Goal: Information Seeking & Learning: Compare options

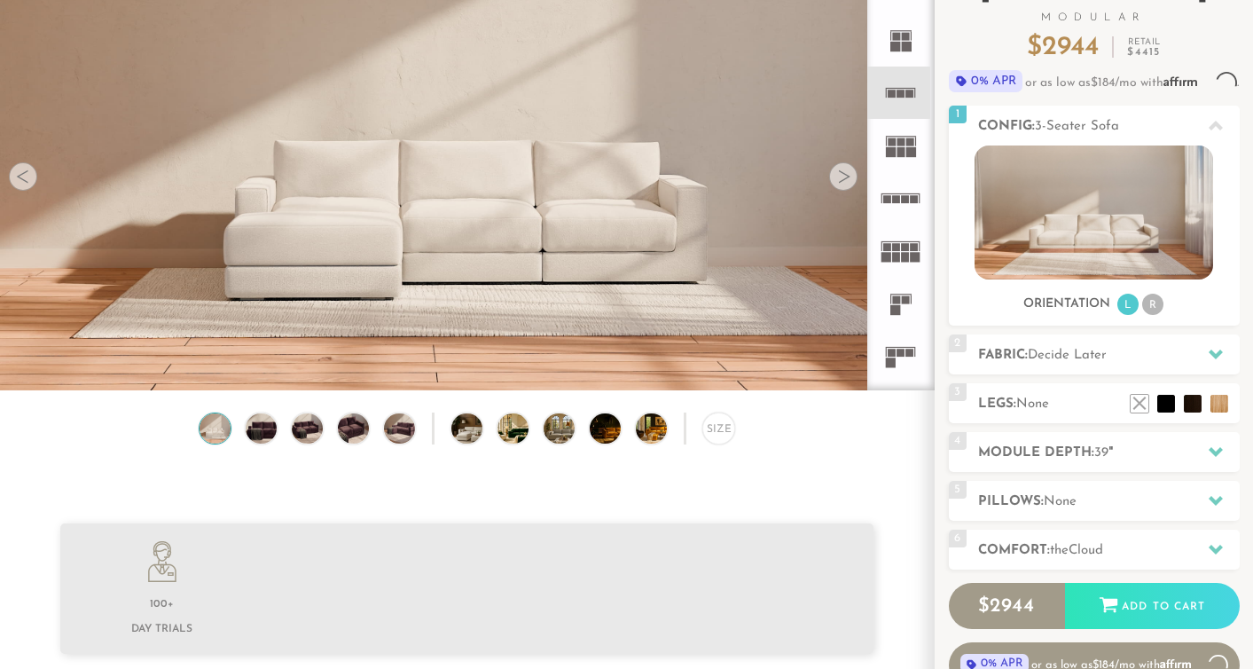
scroll to position [19416, 1253]
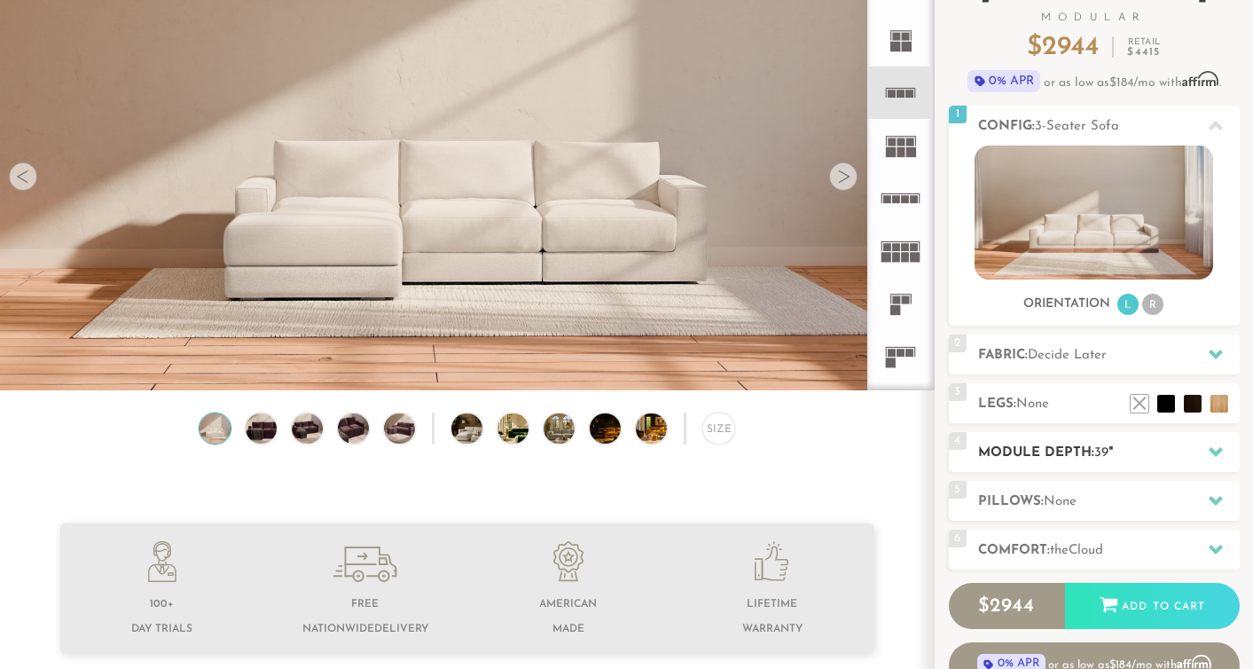
click at [1098, 457] on span "39" at bounding box center [1101, 452] width 14 height 13
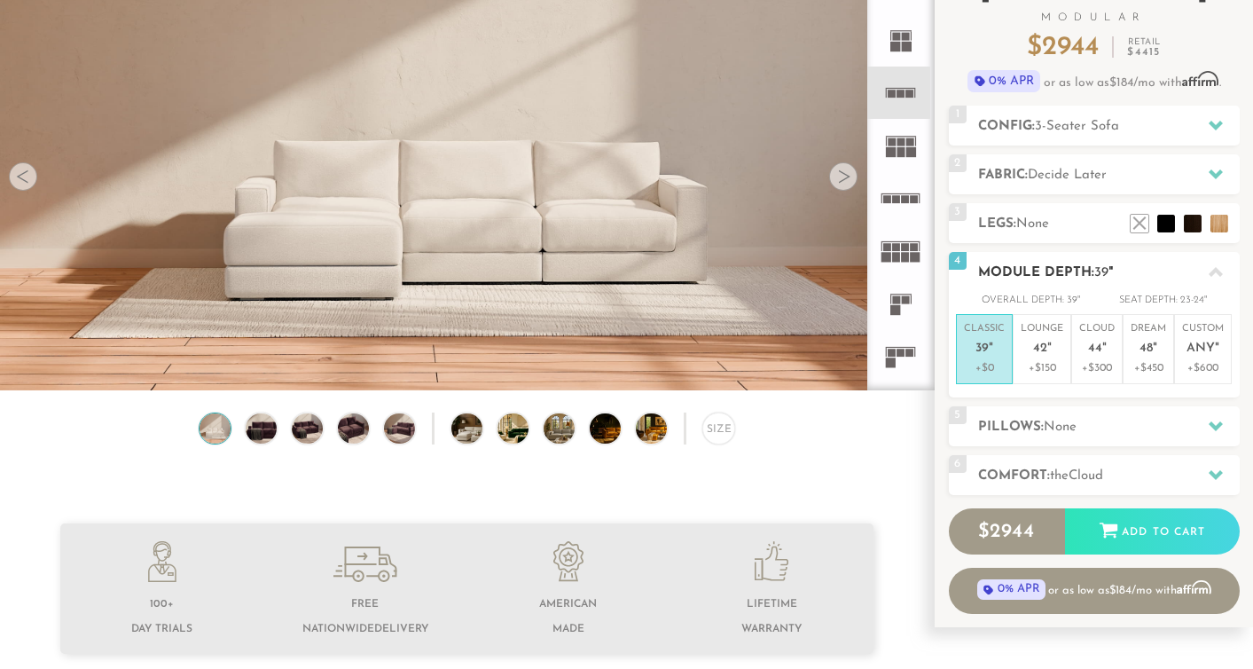
click at [1133, 272] on h2 "Module Depth: 39 "" at bounding box center [1109, 273] width 262 height 20
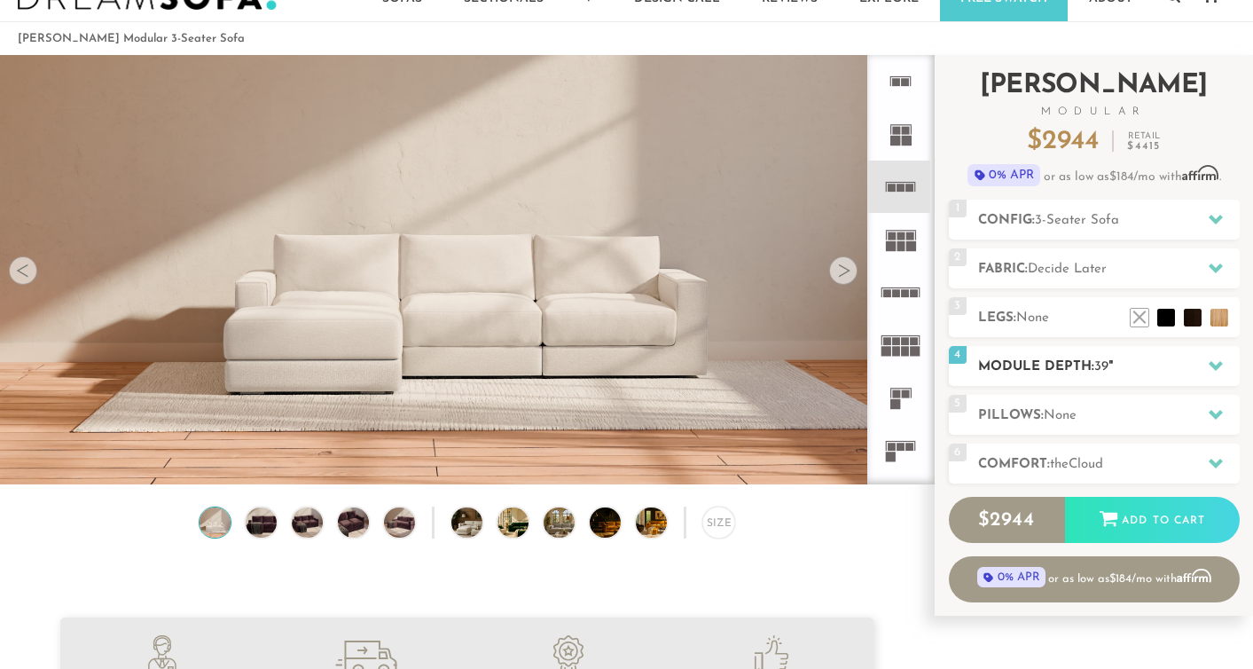
scroll to position [0, 0]
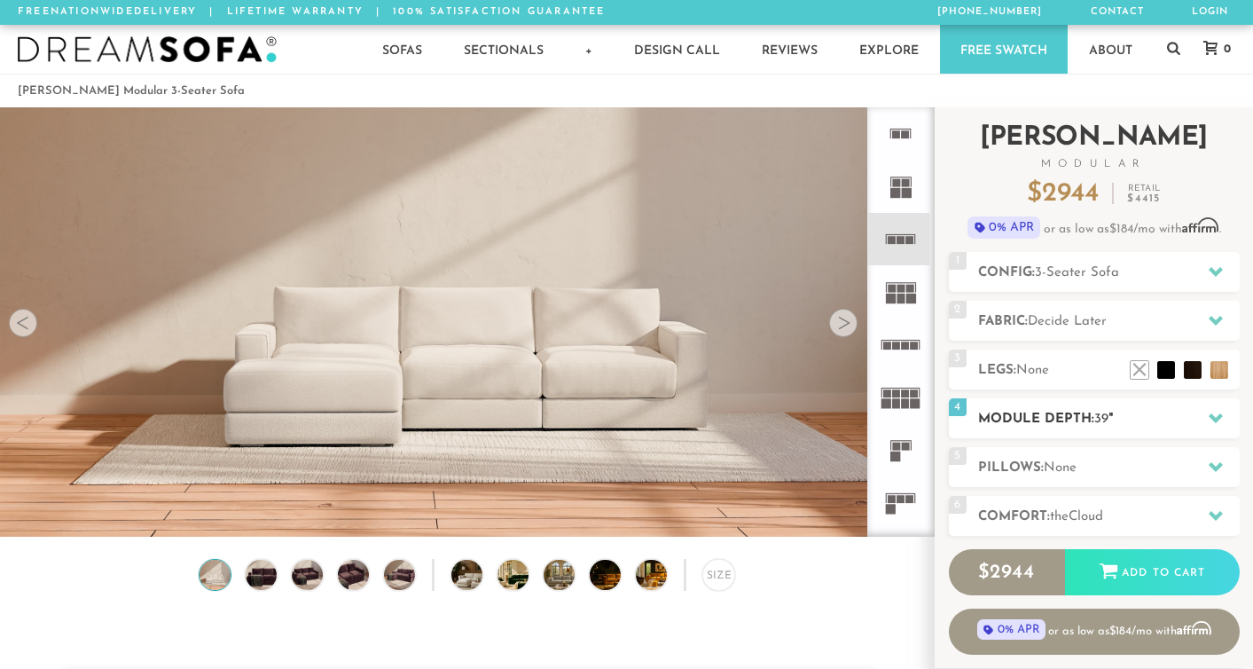
click at [1113, 287] on div "1 Config: 3-Seater Sofa R" at bounding box center [1094, 272] width 291 height 40
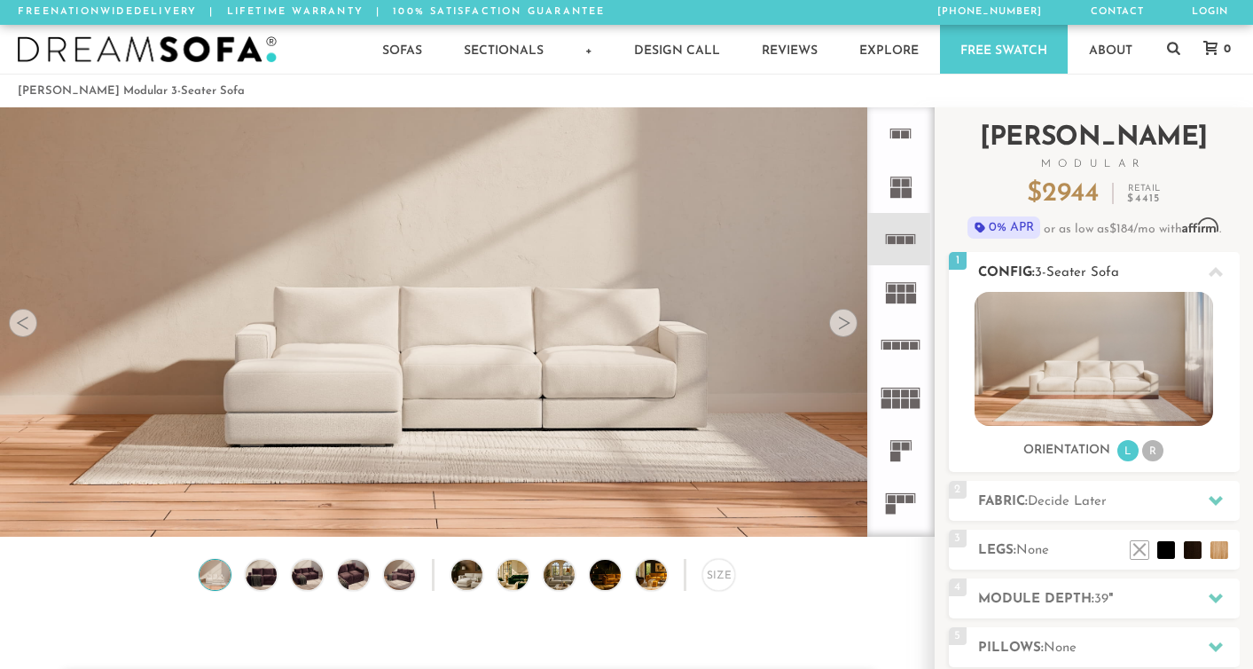
click at [1159, 455] on li "R" at bounding box center [1152, 450] width 21 height 21
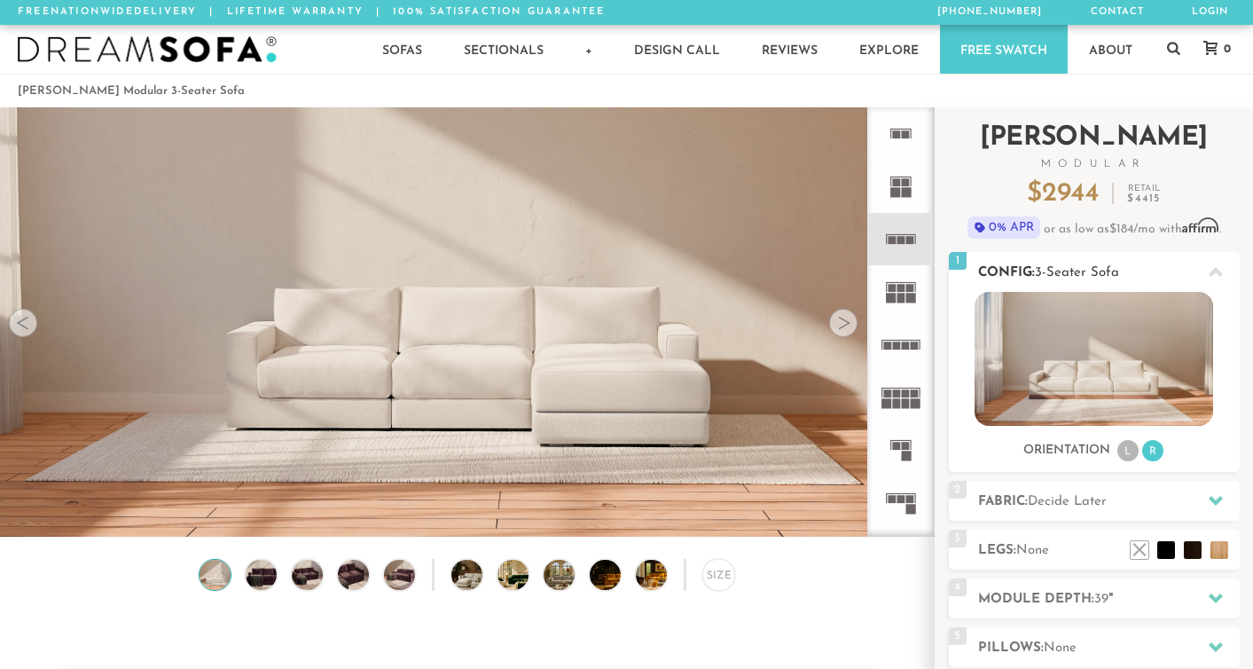
click at [1135, 455] on li "L" at bounding box center [1127, 450] width 21 height 21
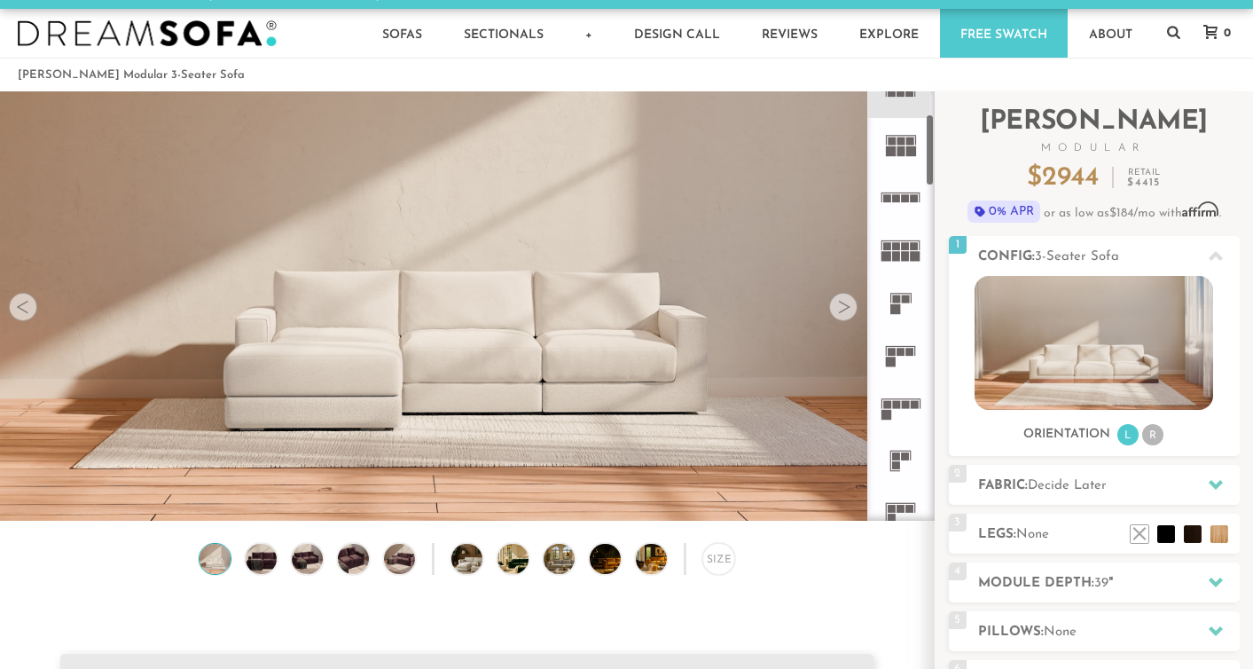
scroll to position [136, 0]
click at [892, 353] on rect at bounding box center [891, 357] width 10 height 10
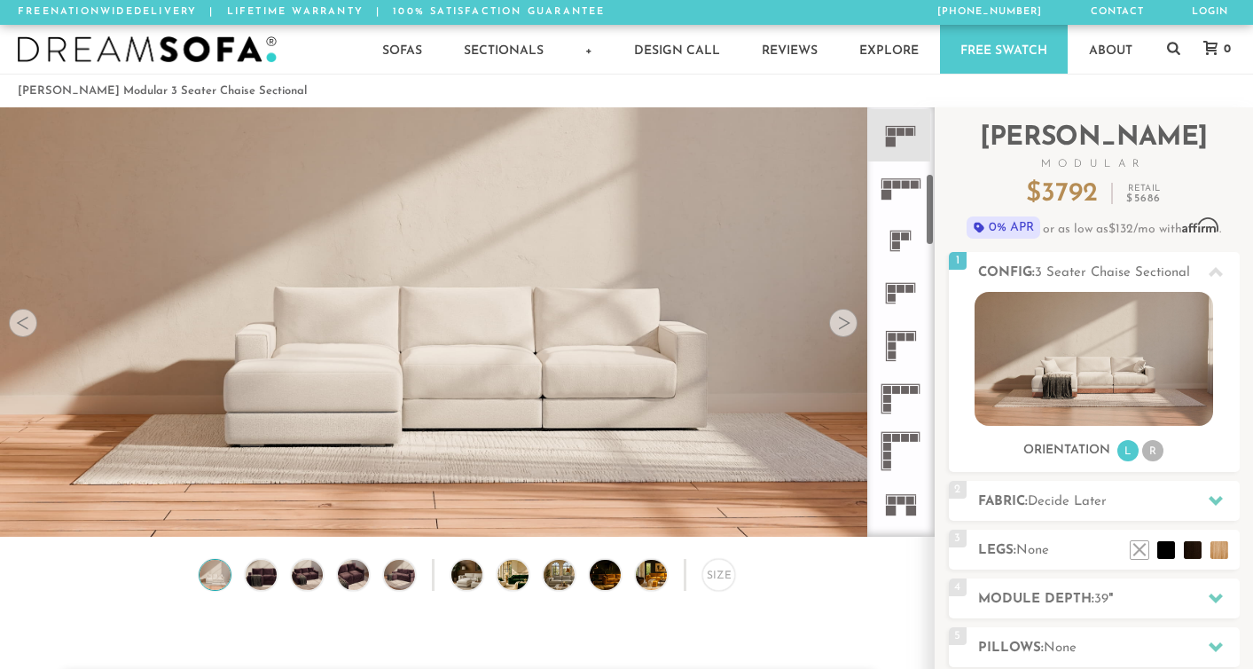
scroll to position [388, 0]
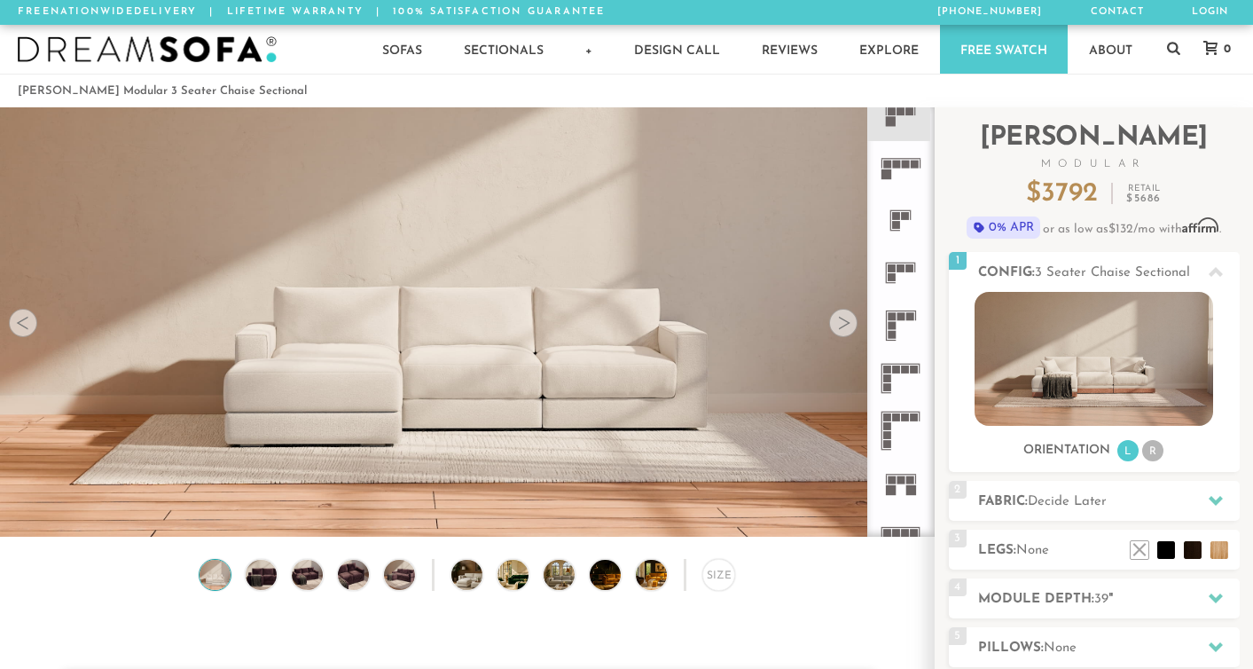
click at [897, 329] on icon at bounding box center [900, 325] width 52 height 52
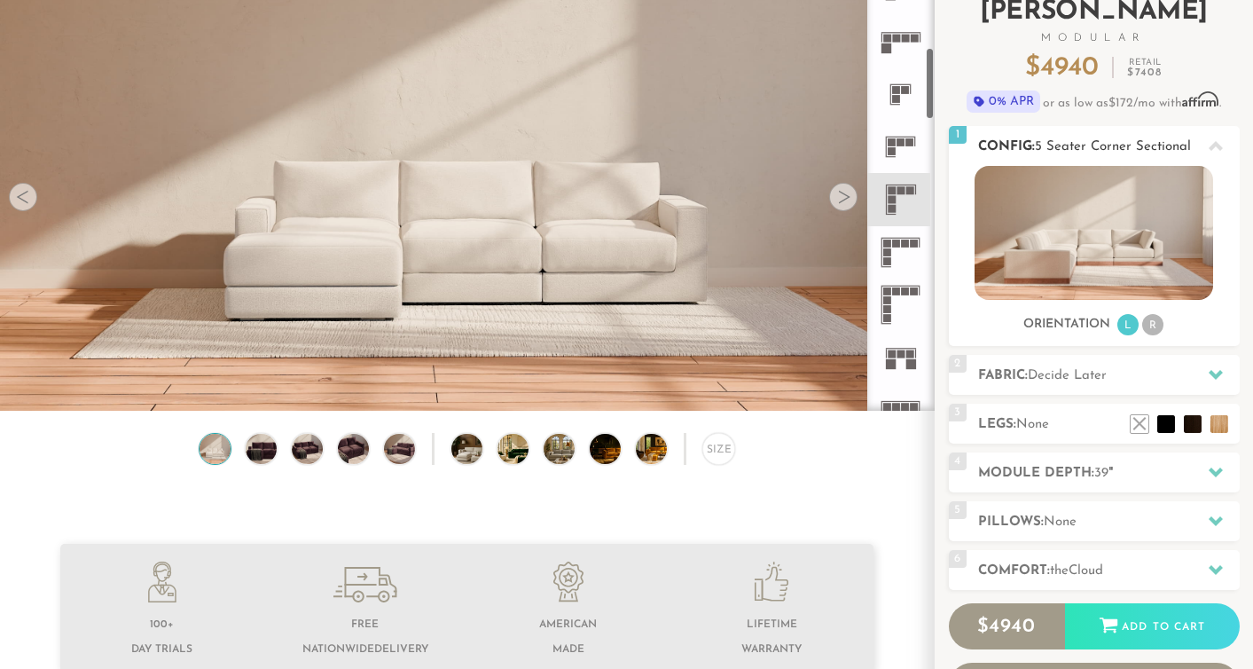
scroll to position [130, 0]
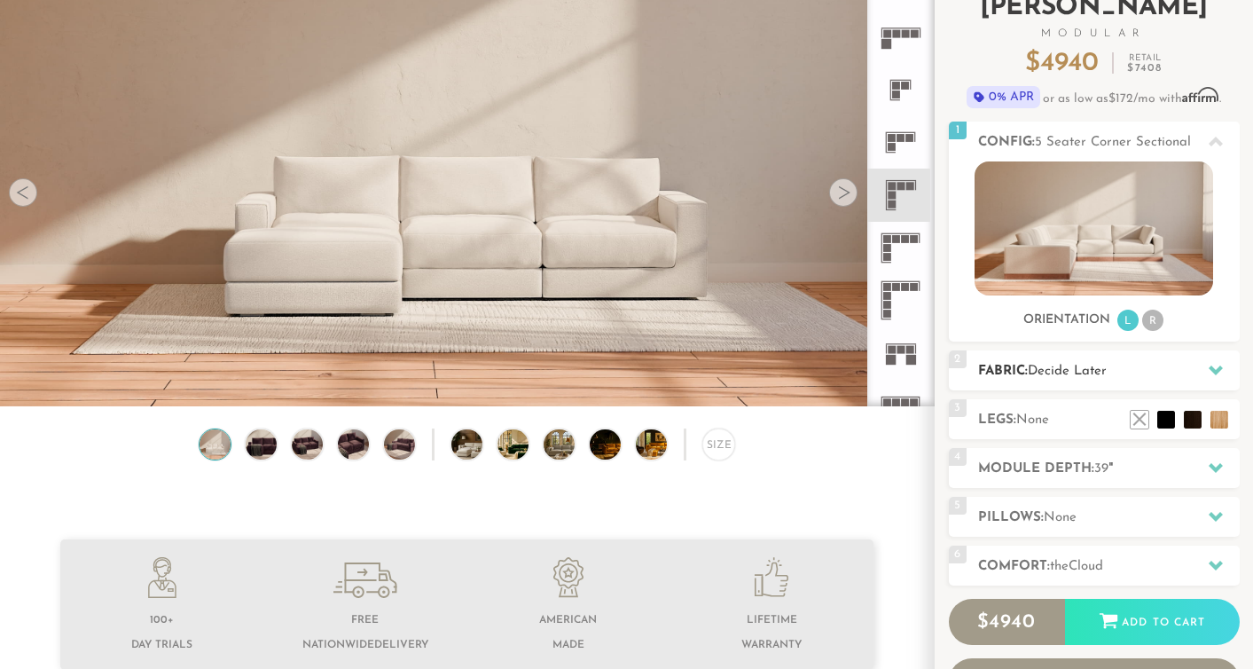
click at [1065, 368] on span "Decide Later" at bounding box center [1067, 371] width 79 height 13
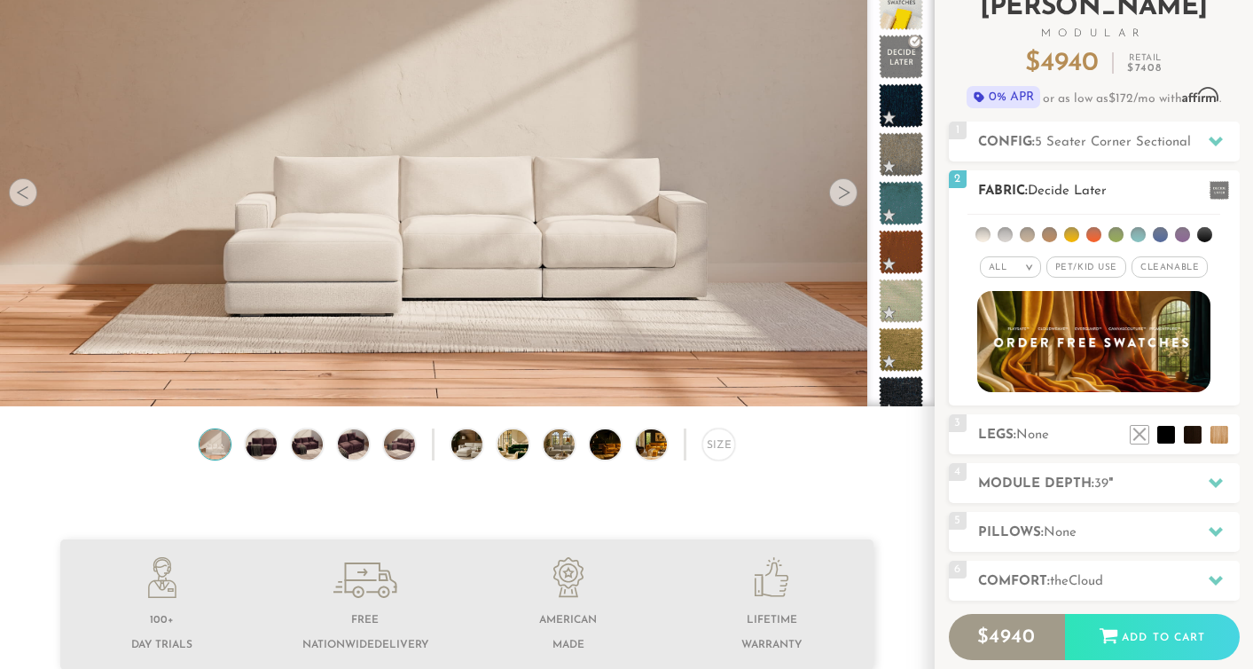
click at [1104, 193] on span "Decide Later" at bounding box center [1067, 190] width 79 height 13
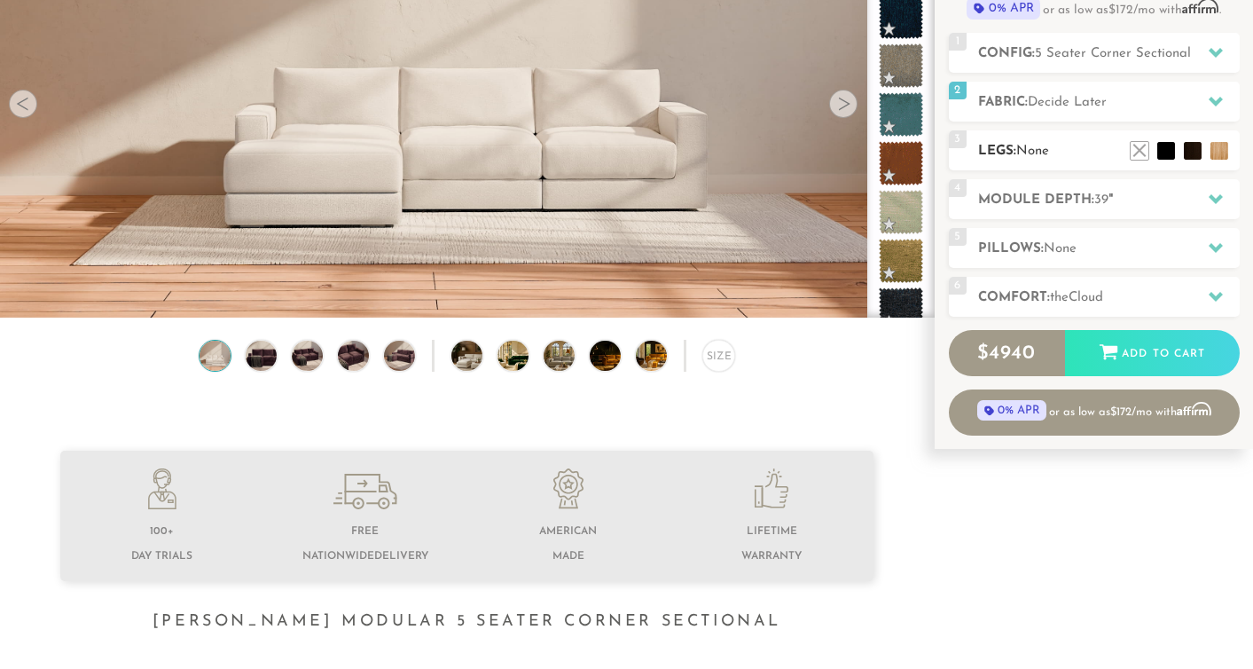
scroll to position [231, 0]
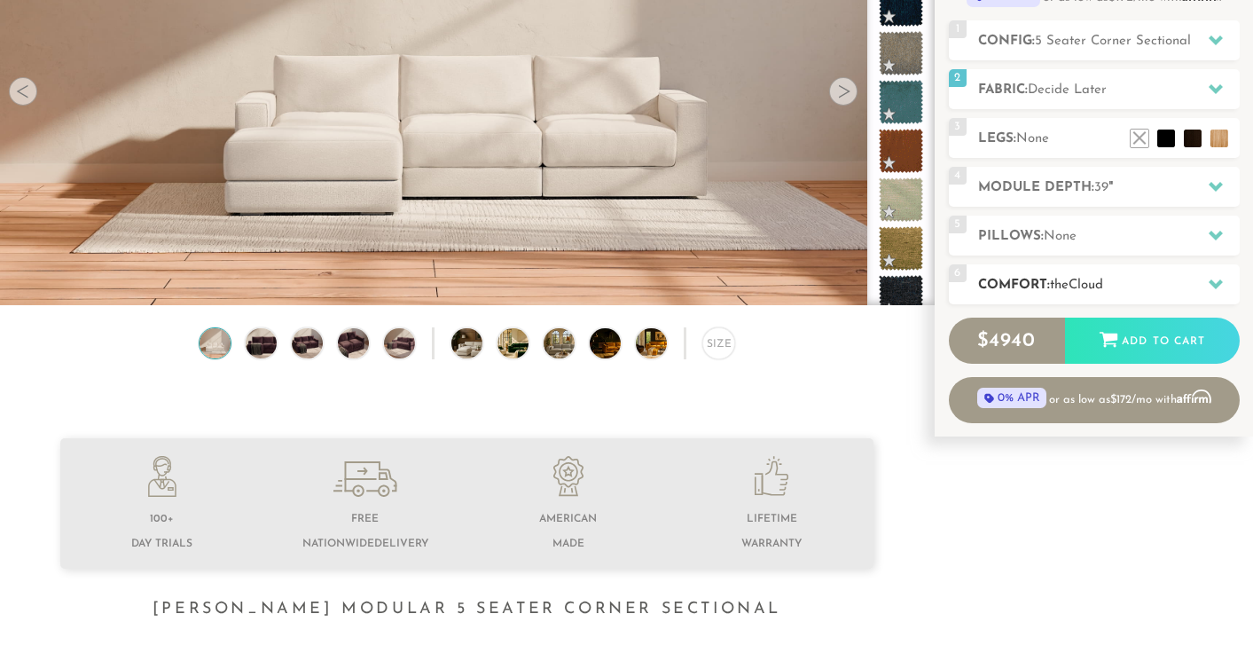
click at [1069, 278] on span "the" at bounding box center [1059, 284] width 19 height 13
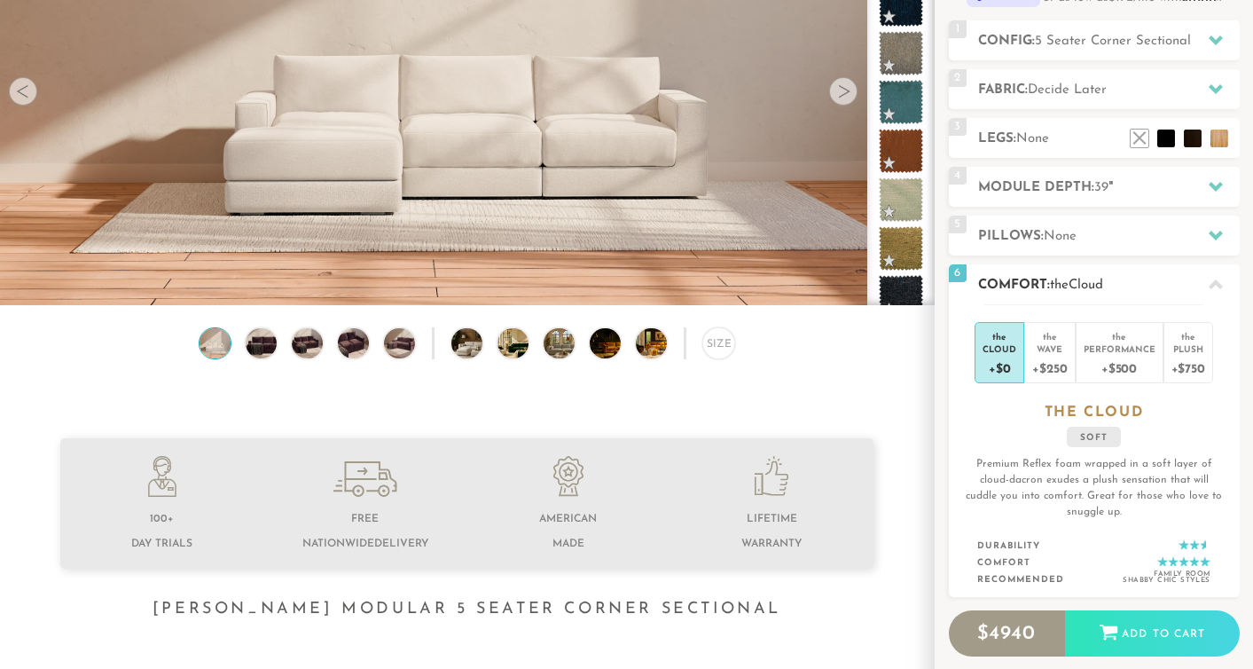
click at [1074, 278] on h2 "Comfort: the Cloud" at bounding box center [1109, 285] width 262 height 20
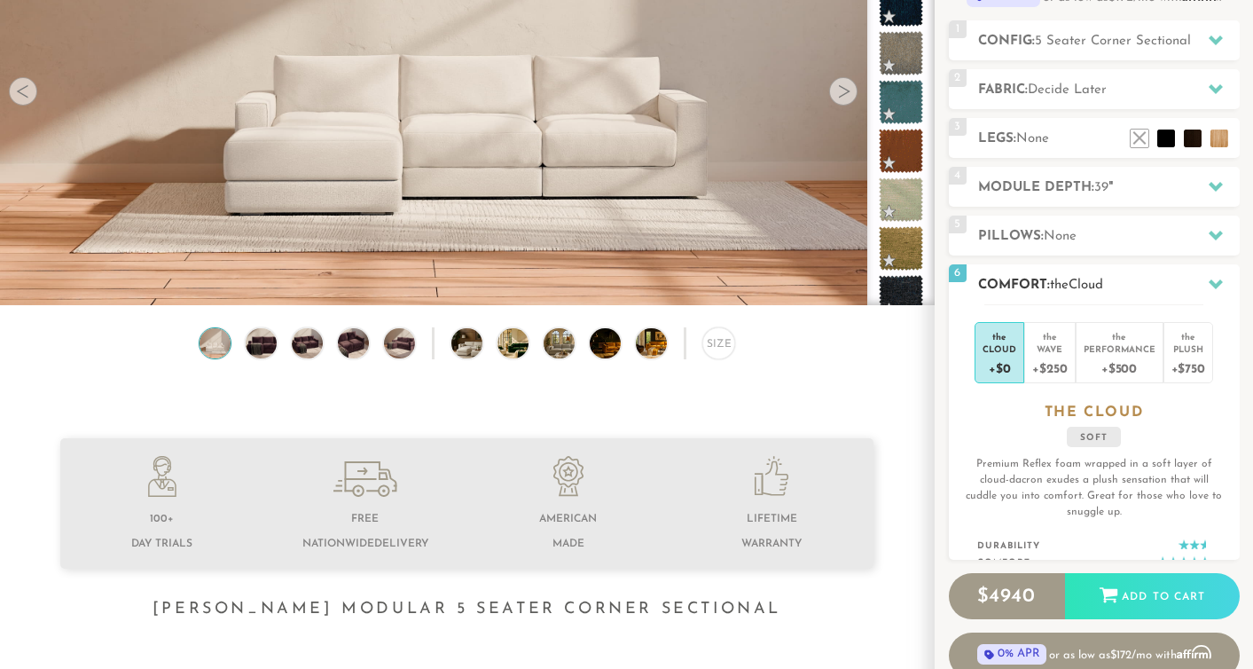
scroll to position [229, 0]
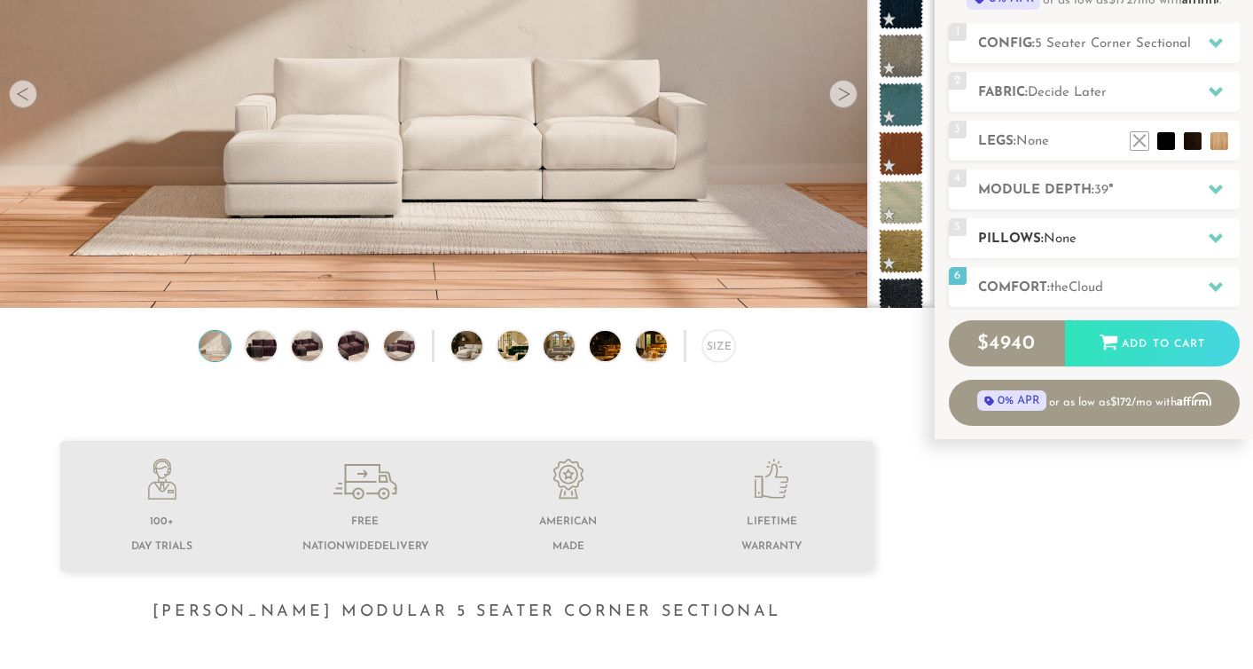
click at [1076, 253] on div "5 Pillows: None" at bounding box center [1094, 238] width 291 height 40
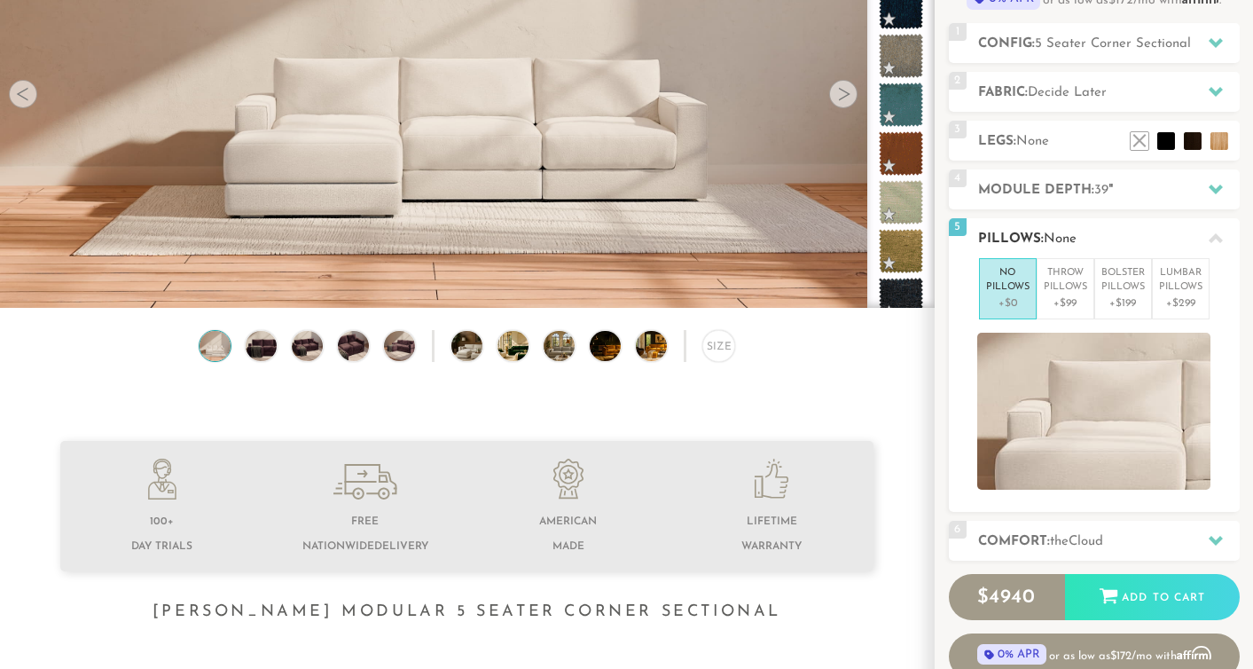
click at [1078, 247] on h2 "Pillows: None" at bounding box center [1109, 239] width 262 height 20
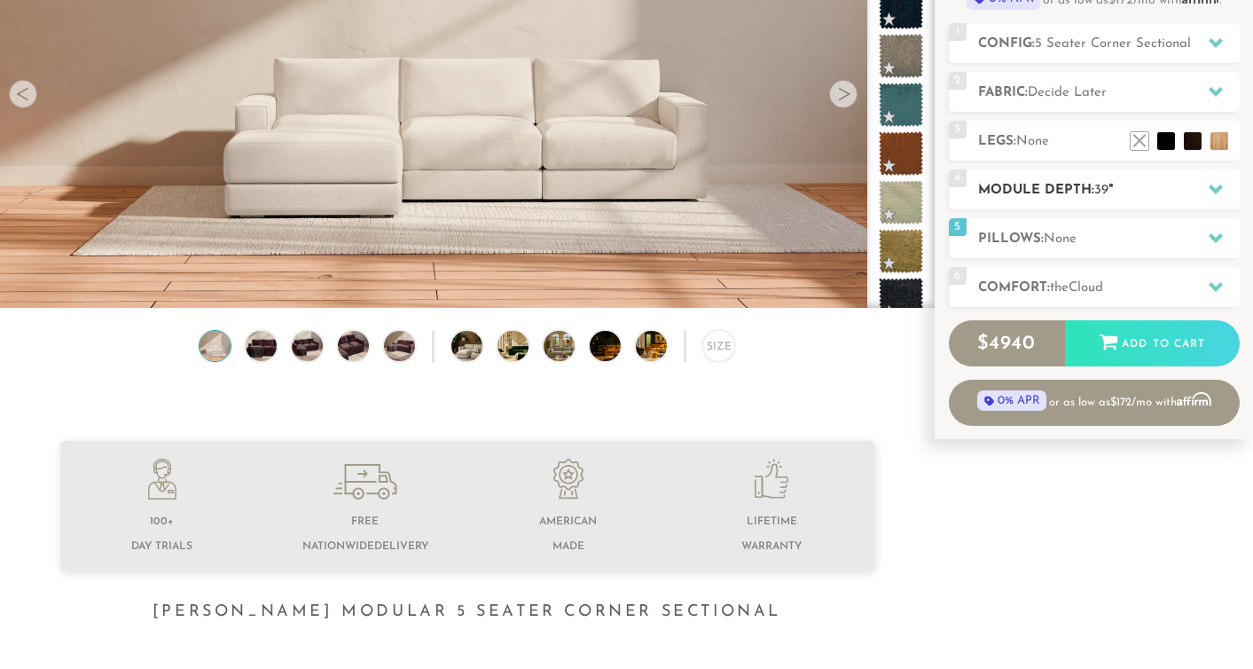
click at [1062, 184] on h2 "Module Depth: 39 "" at bounding box center [1109, 190] width 262 height 20
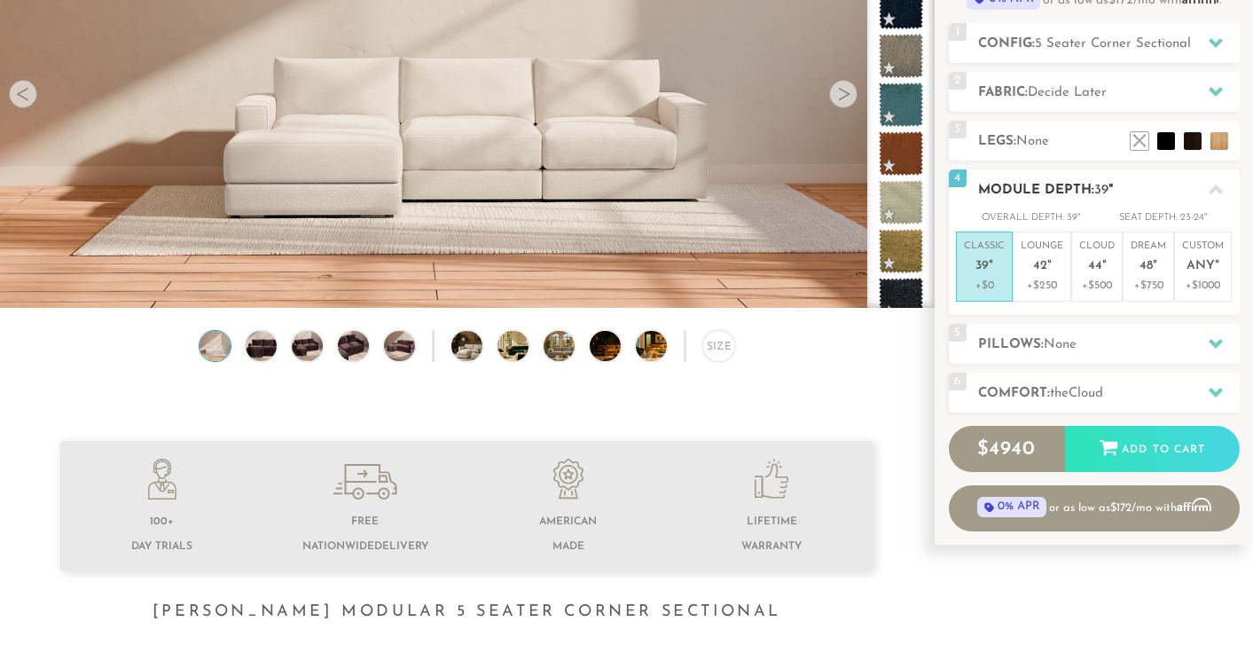
click at [1062, 184] on h2 "Module Depth: 39 "" at bounding box center [1109, 190] width 262 height 20
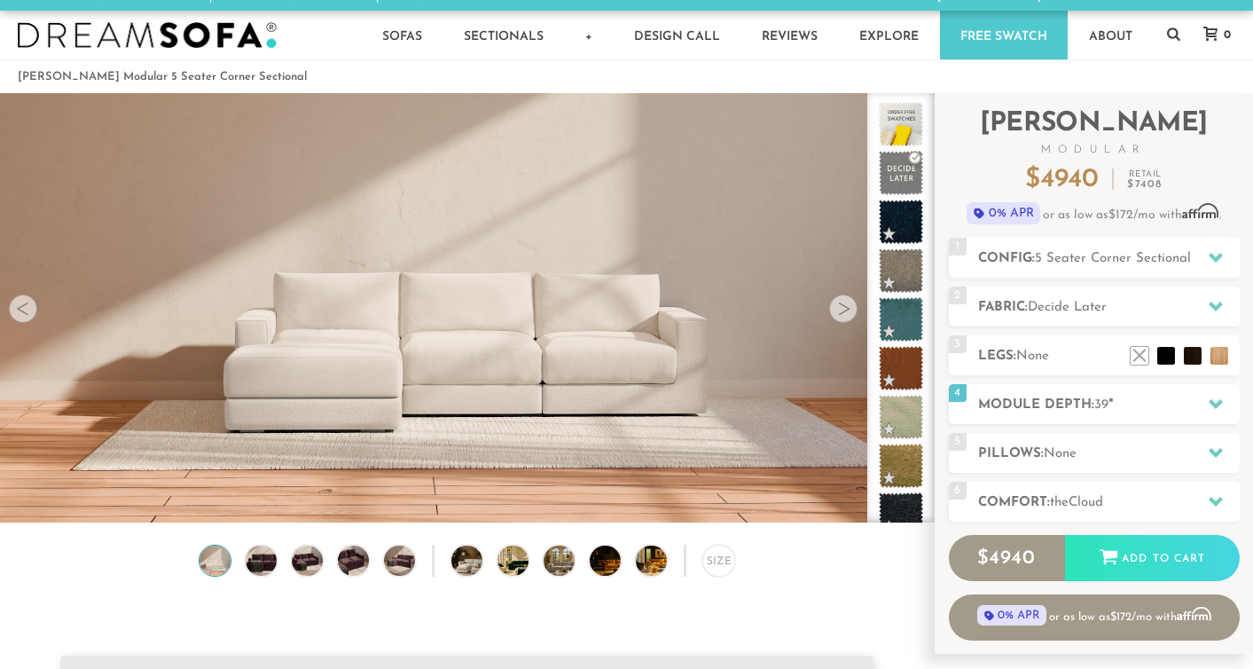
scroll to position [0, 0]
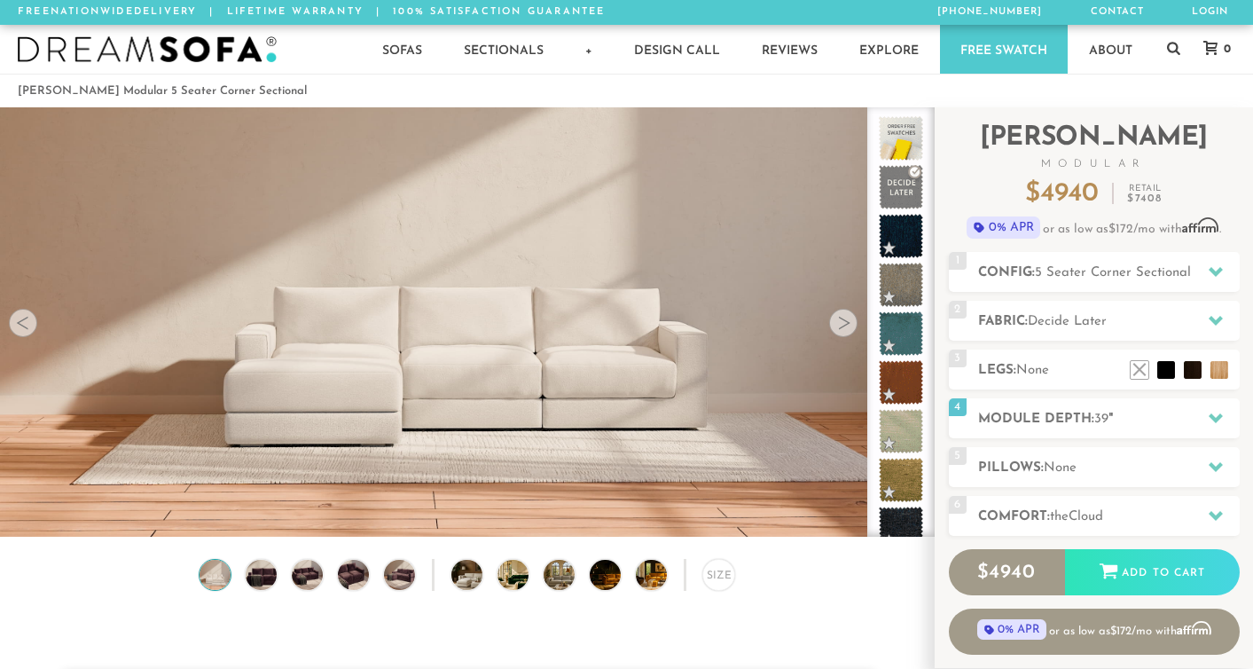
click at [839, 330] on div at bounding box center [843, 323] width 28 height 28
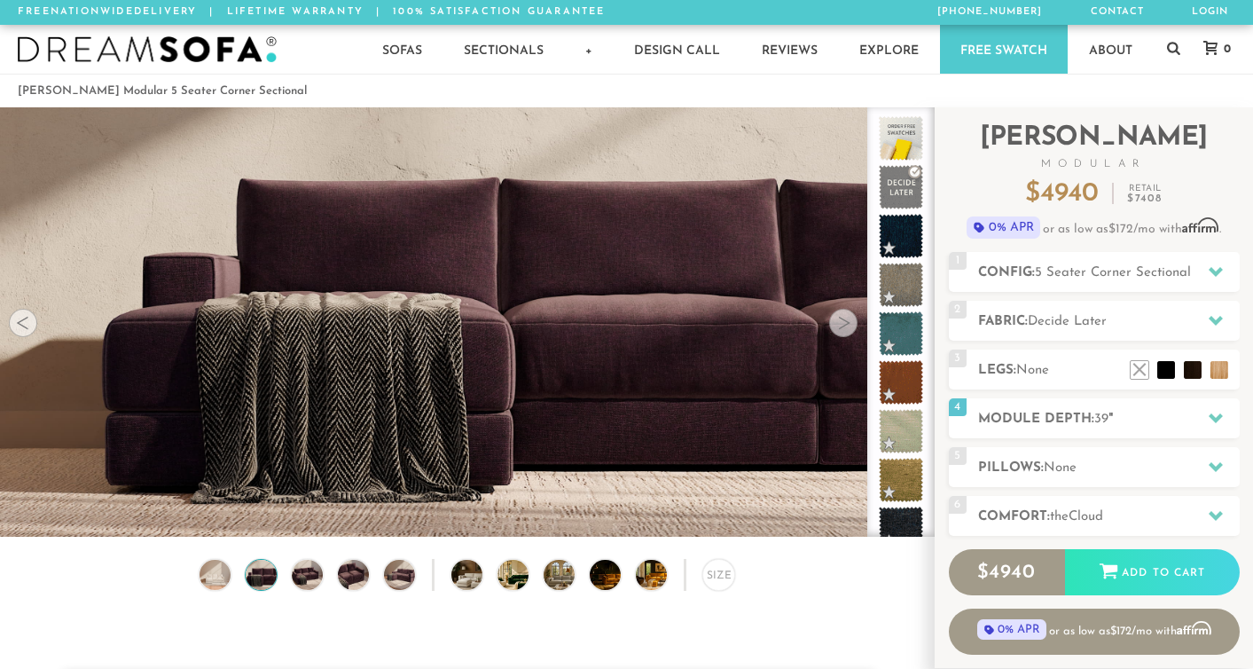
click at [839, 330] on div at bounding box center [843, 323] width 28 height 28
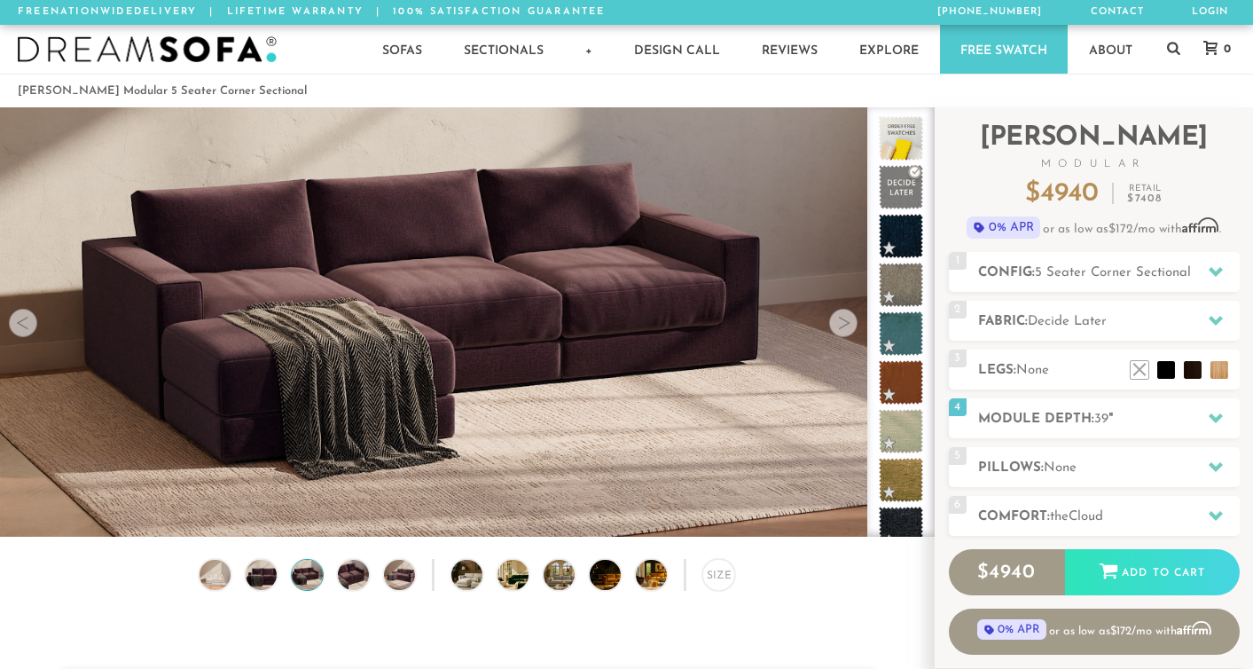
click at [839, 329] on div at bounding box center [843, 323] width 28 height 28
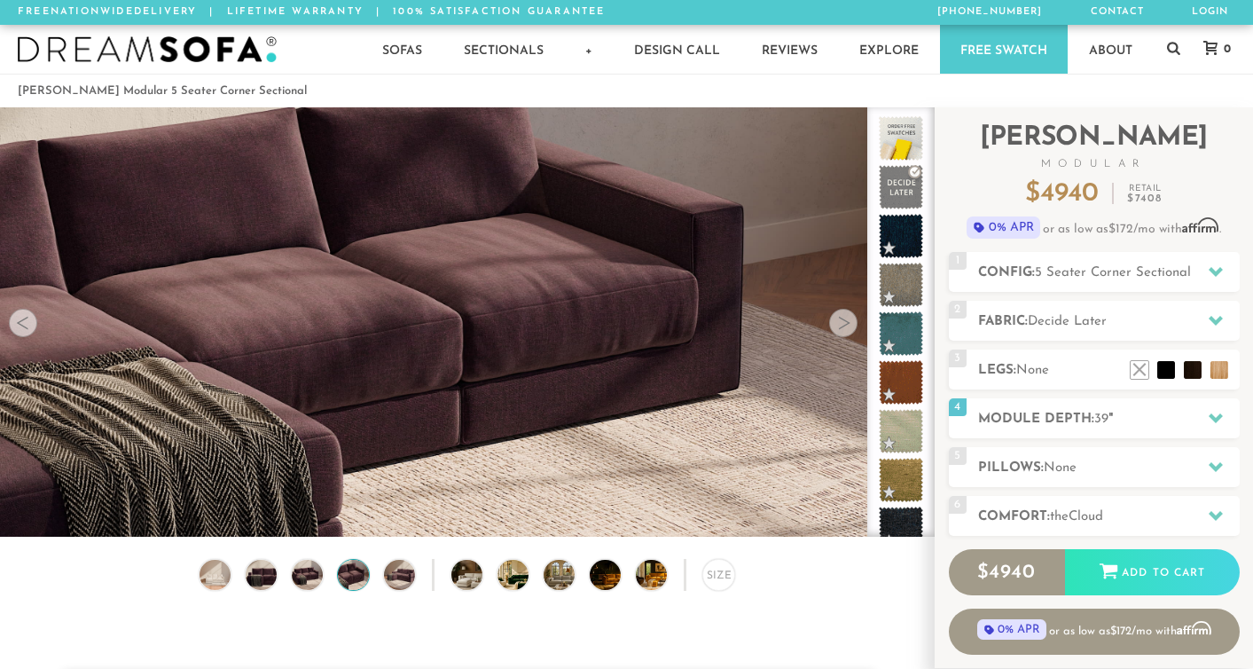
click at [839, 329] on div at bounding box center [843, 323] width 28 height 28
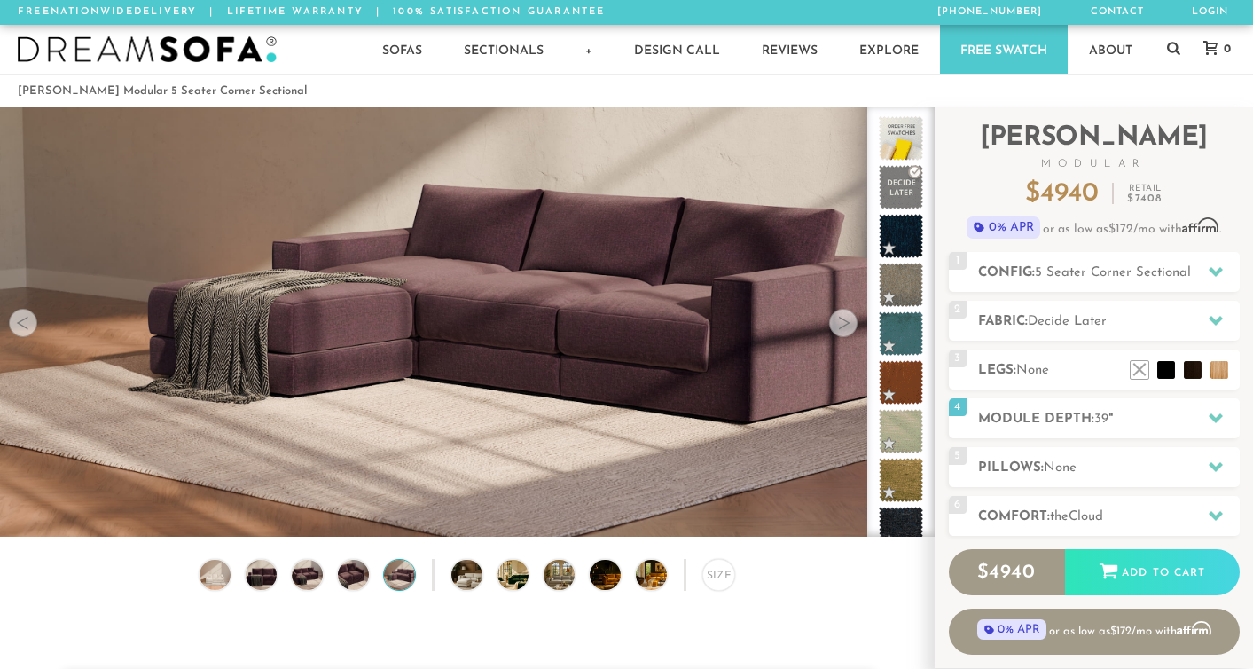
click at [839, 329] on div at bounding box center [843, 323] width 28 height 28
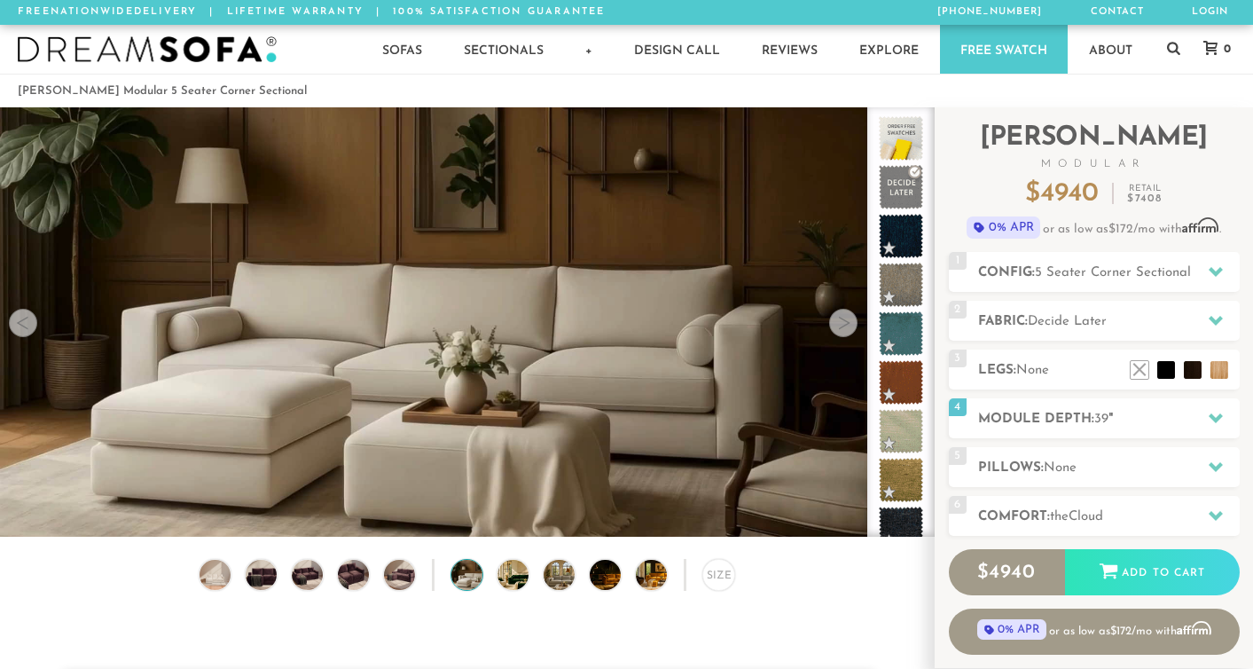
click at [839, 329] on div at bounding box center [843, 323] width 28 height 28
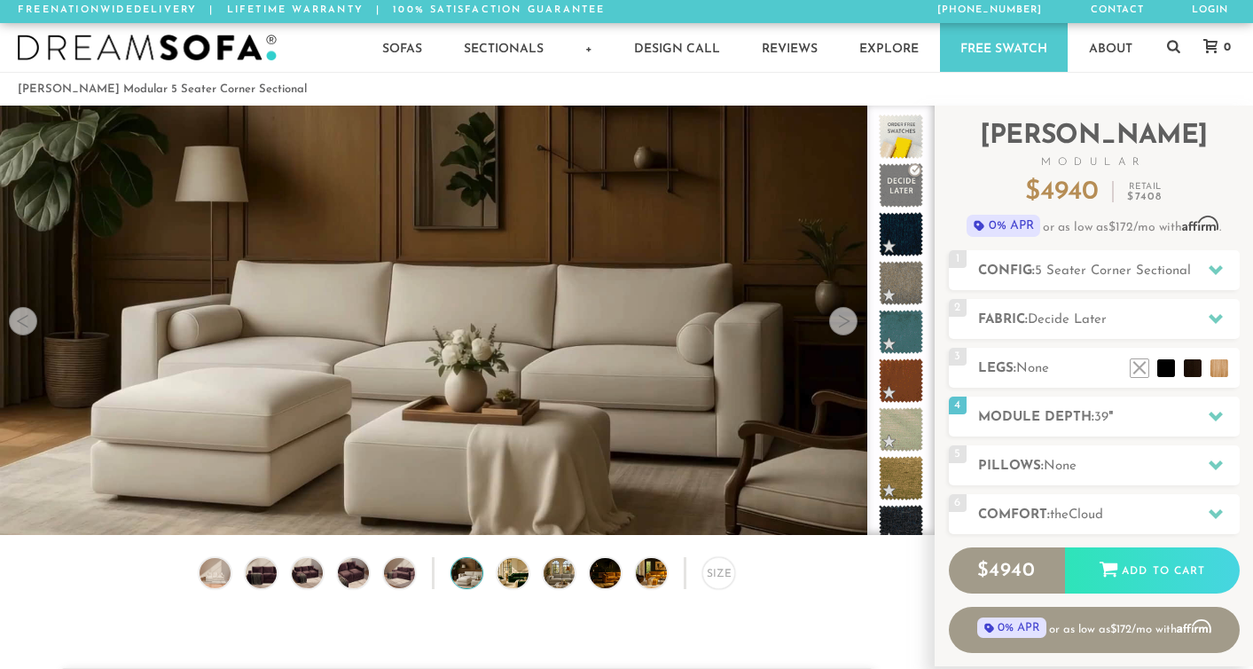
click at [839, 330] on div at bounding box center [843, 321] width 28 height 28
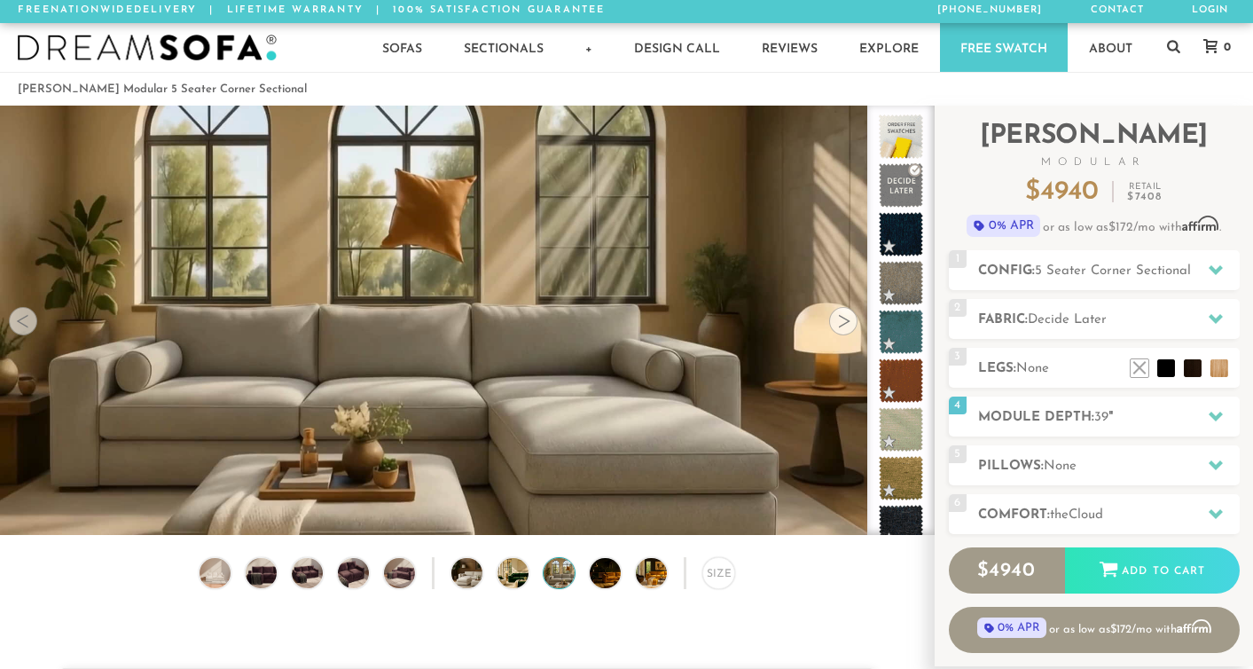
click at [839, 330] on div at bounding box center [843, 321] width 28 height 28
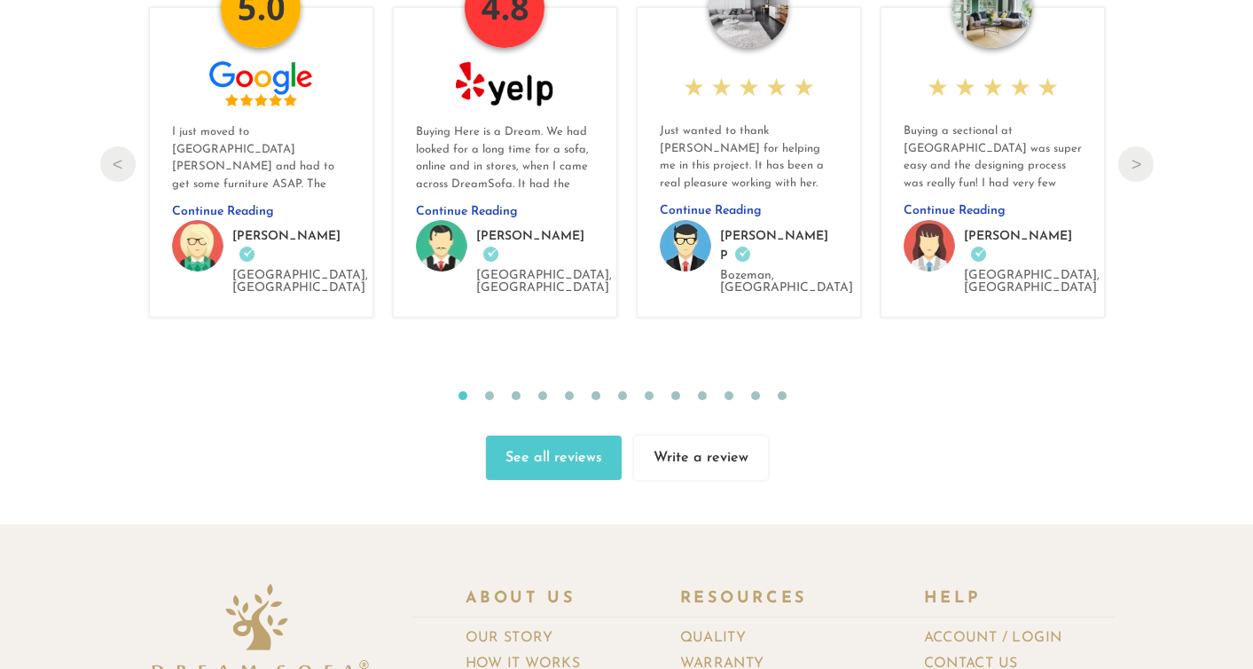
scroll to position [18643, 0]
